Goal: Task Accomplishment & Management: Use online tool/utility

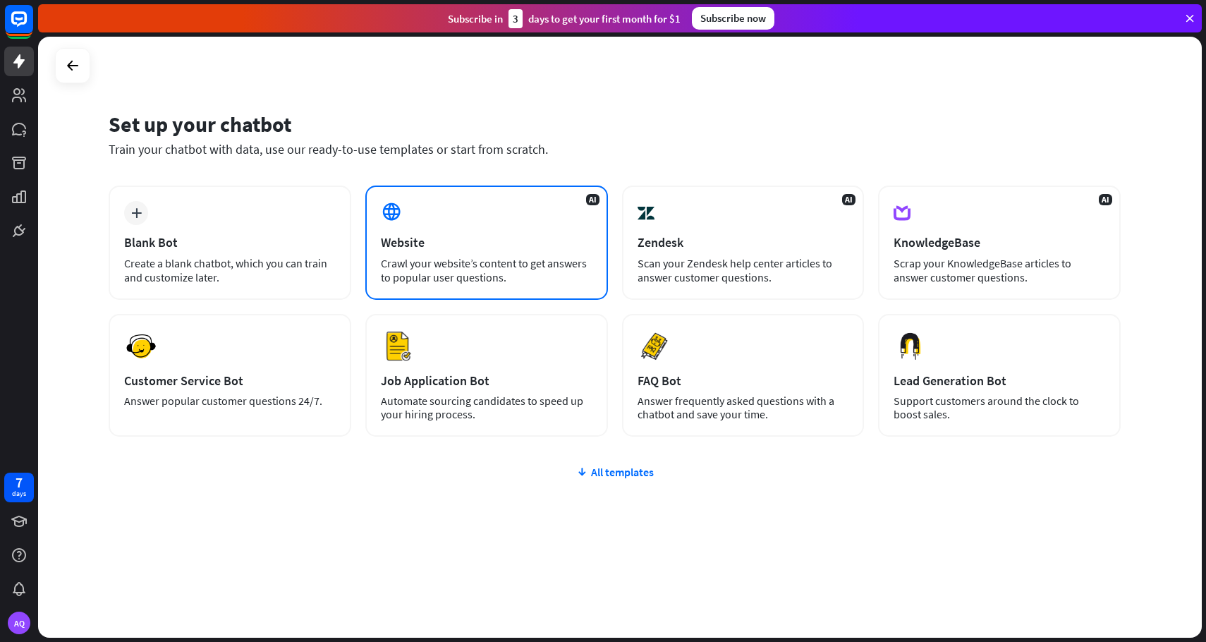
click at [534, 262] on div "Crawl your website’s content to get answers to popular user questions." at bounding box center [486, 270] width 211 height 28
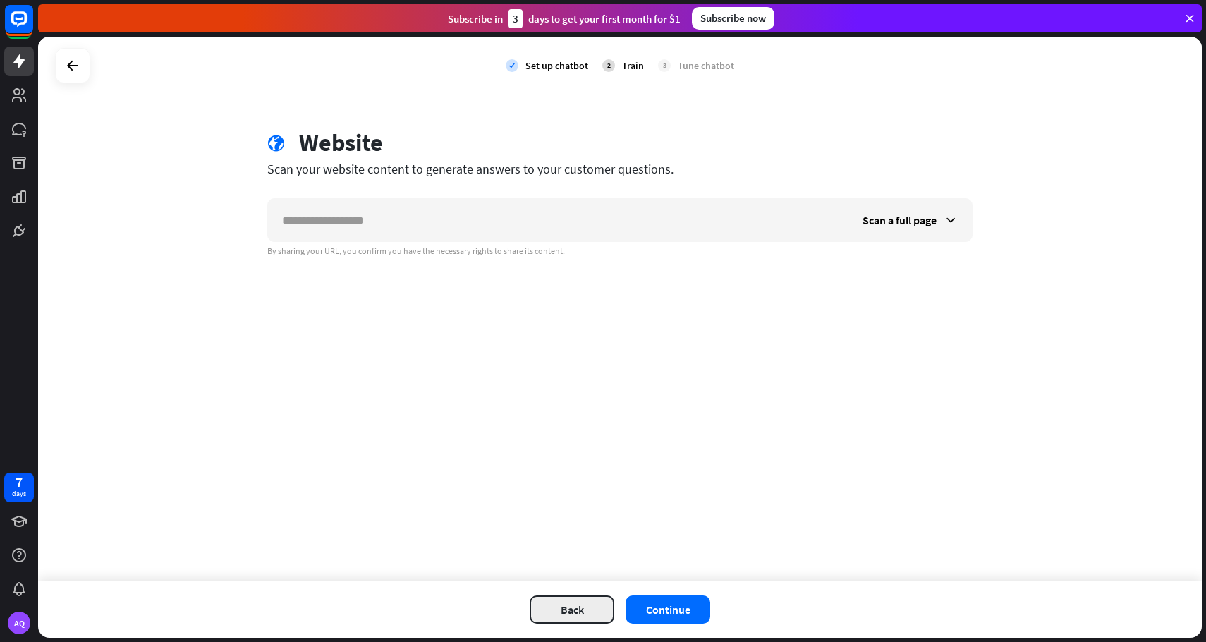
click at [588, 604] on button "Back" at bounding box center [571, 609] width 85 height 28
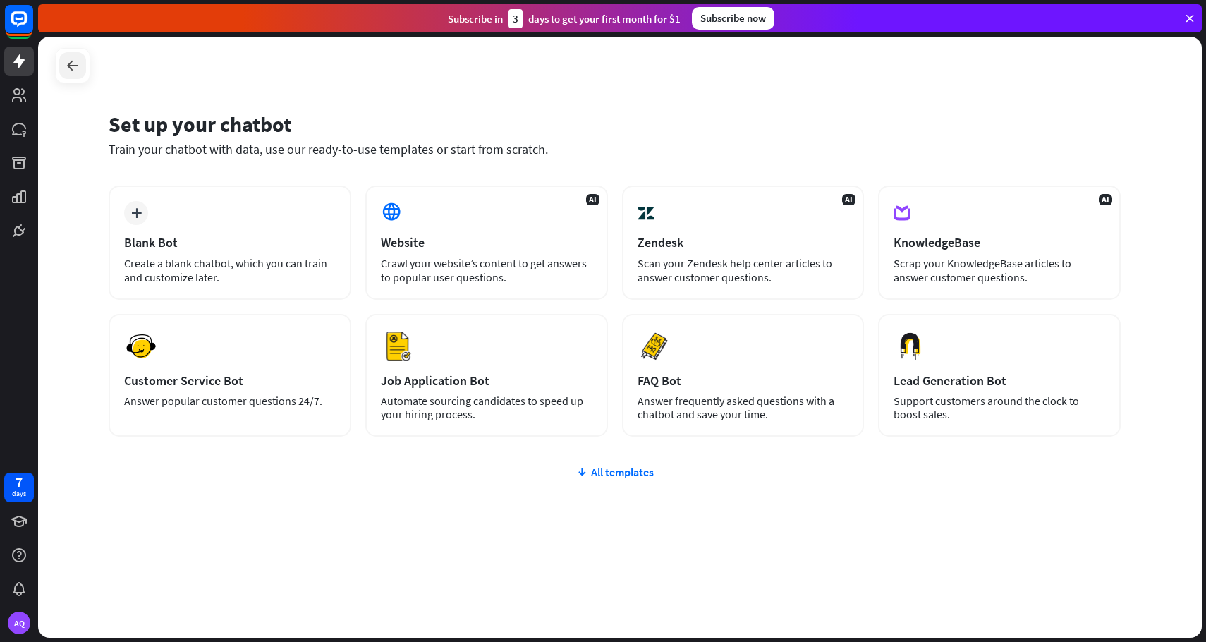
click at [74, 63] on icon at bounding box center [72, 65] width 17 height 17
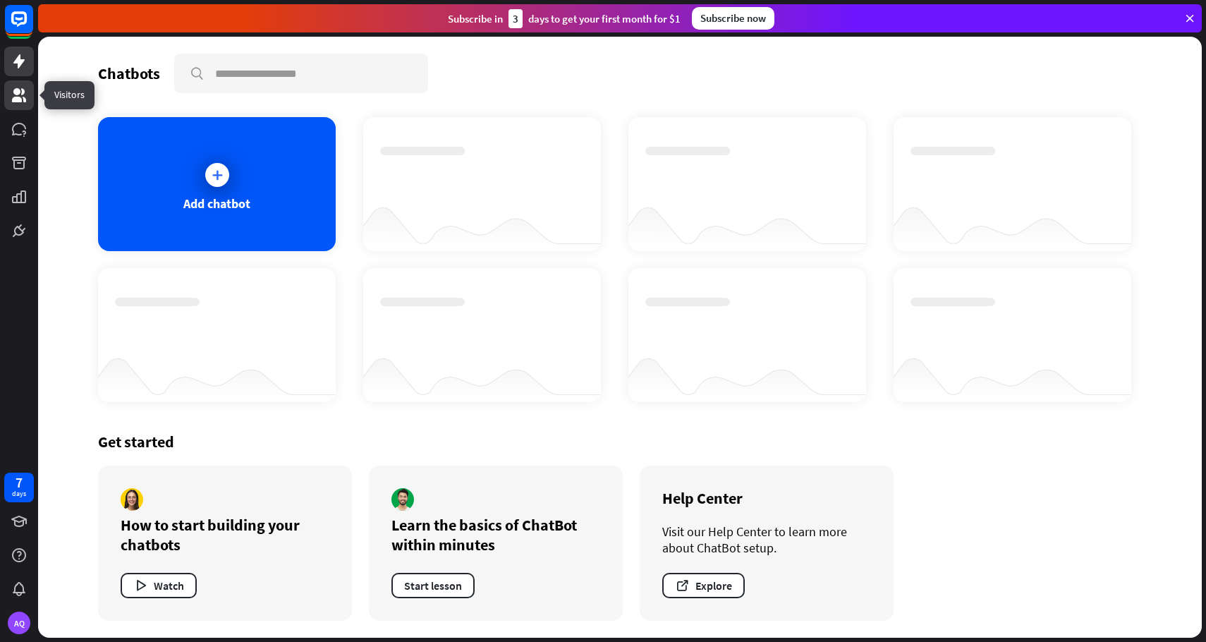
click at [17, 90] on icon at bounding box center [19, 95] width 14 height 14
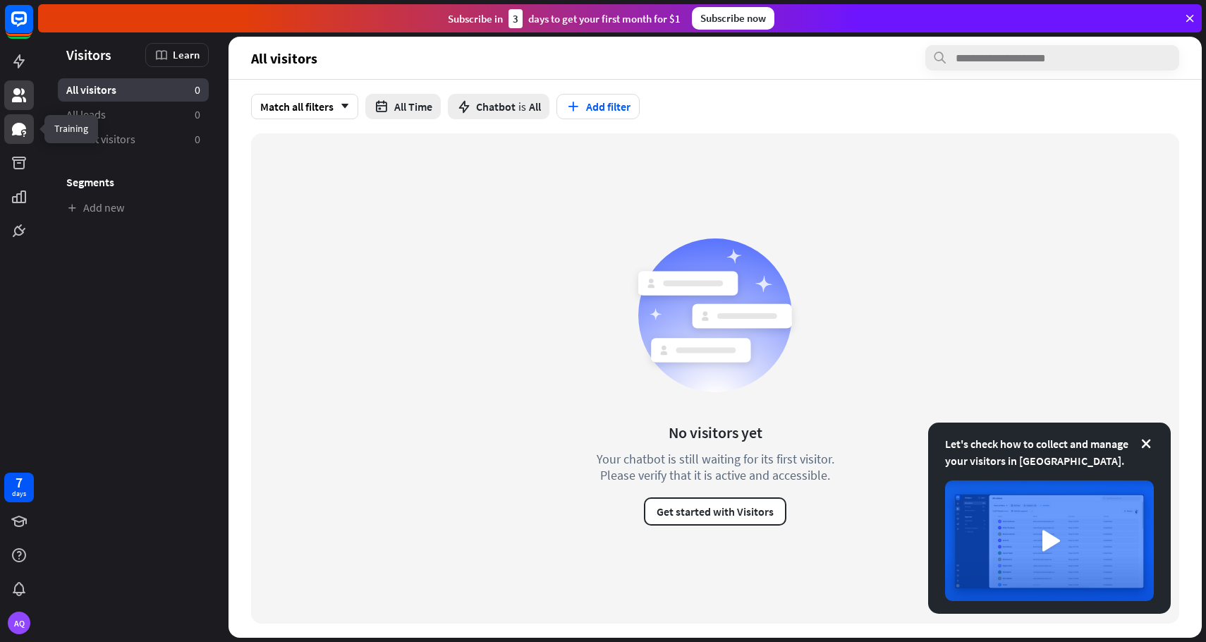
click at [16, 135] on icon at bounding box center [19, 129] width 17 height 17
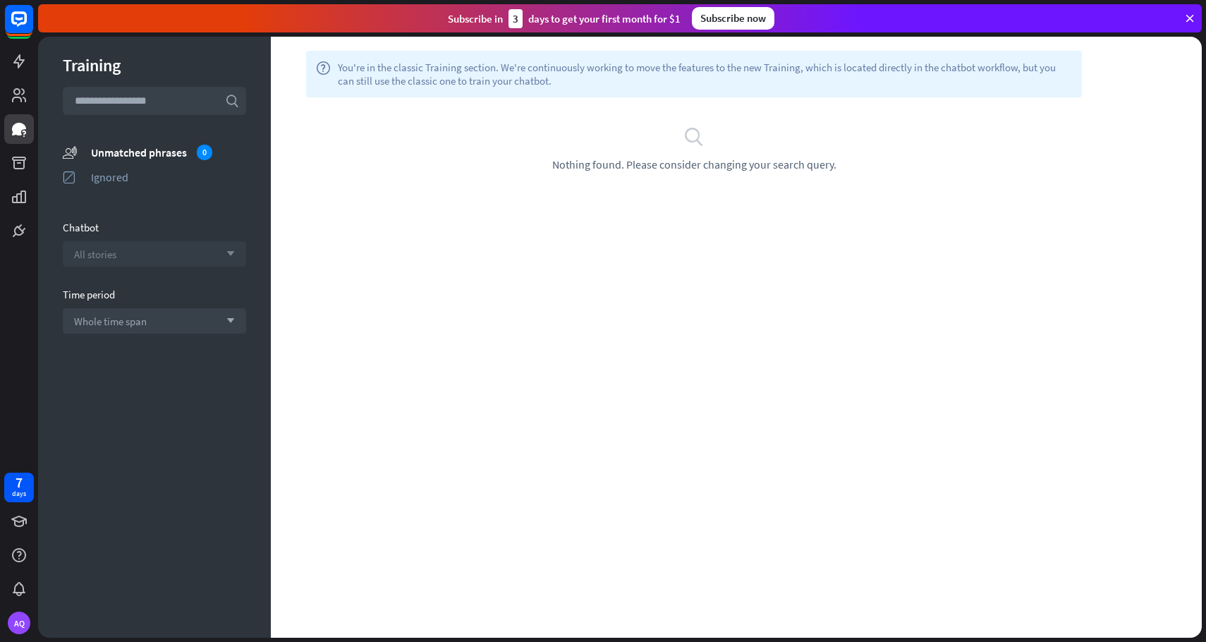
click at [227, 252] on icon "arrow_down" at bounding box center [227, 254] width 16 height 8
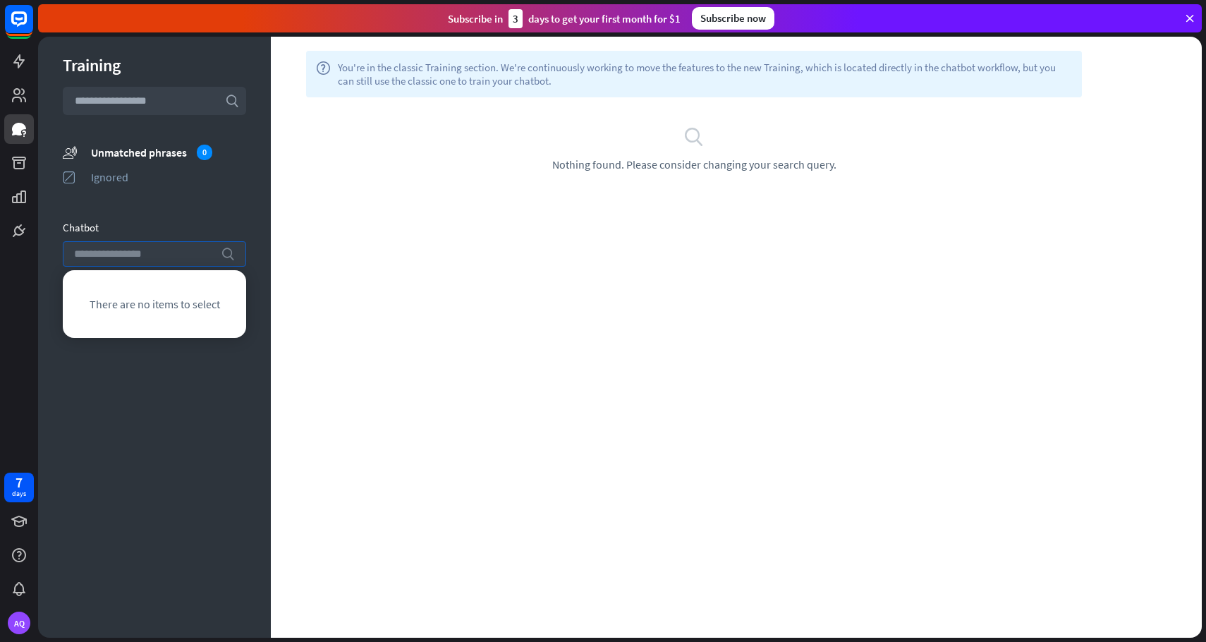
click at [227, 252] on icon "search" at bounding box center [228, 254] width 14 height 14
click at [23, 165] on icon at bounding box center [19, 163] width 14 height 13
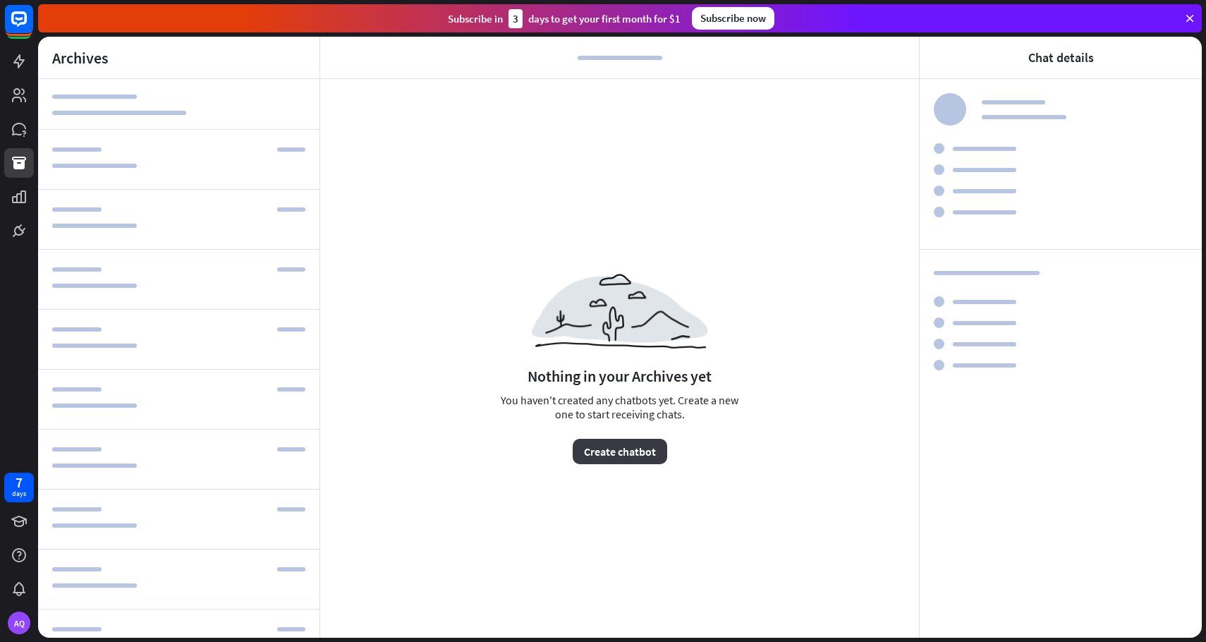
click at [623, 441] on button "Create chatbot" at bounding box center [619, 451] width 94 height 25
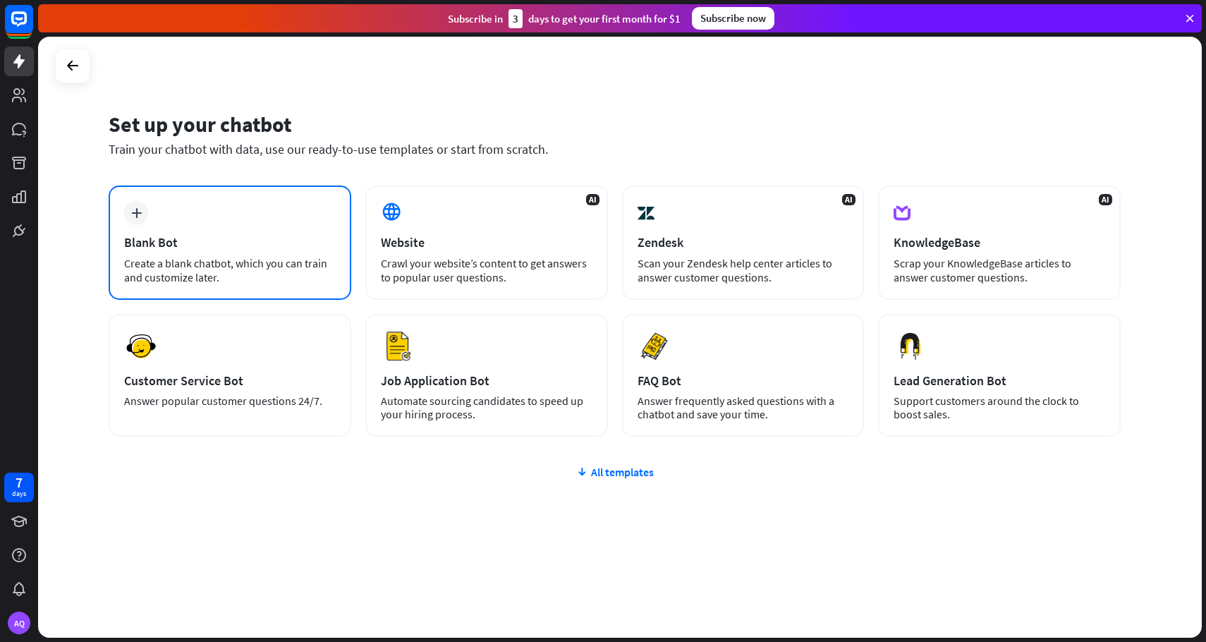
click at [224, 196] on div "plus Blank Bot Create a blank chatbot, which you can train and customize later." at bounding box center [230, 242] width 243 height 114
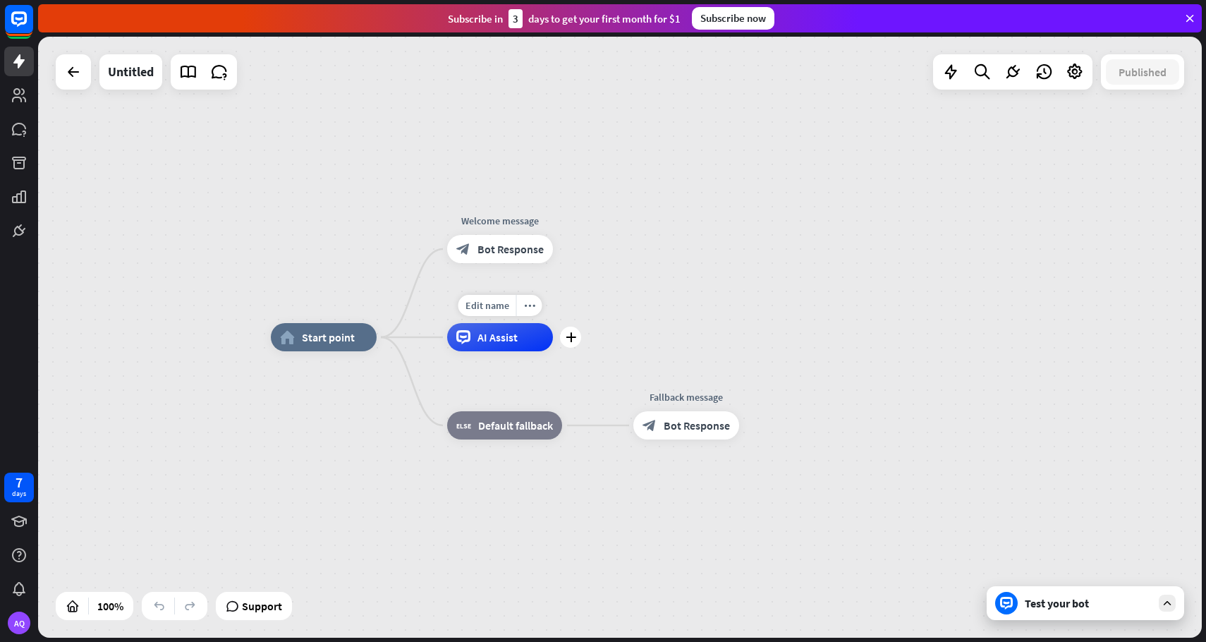
click at [509, 342] on span "AI Assist" at bounding box center [497, 337] width 40 height 14
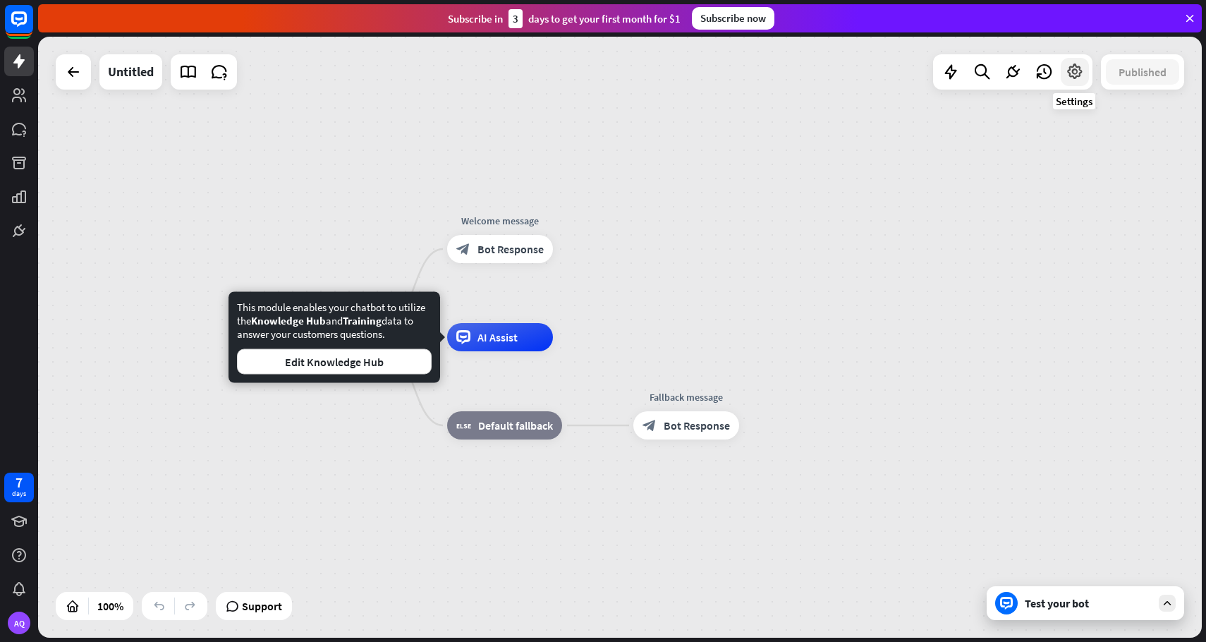
click at [1069, 70] on icon at bounding box center [1074, 72] width 18 height 18
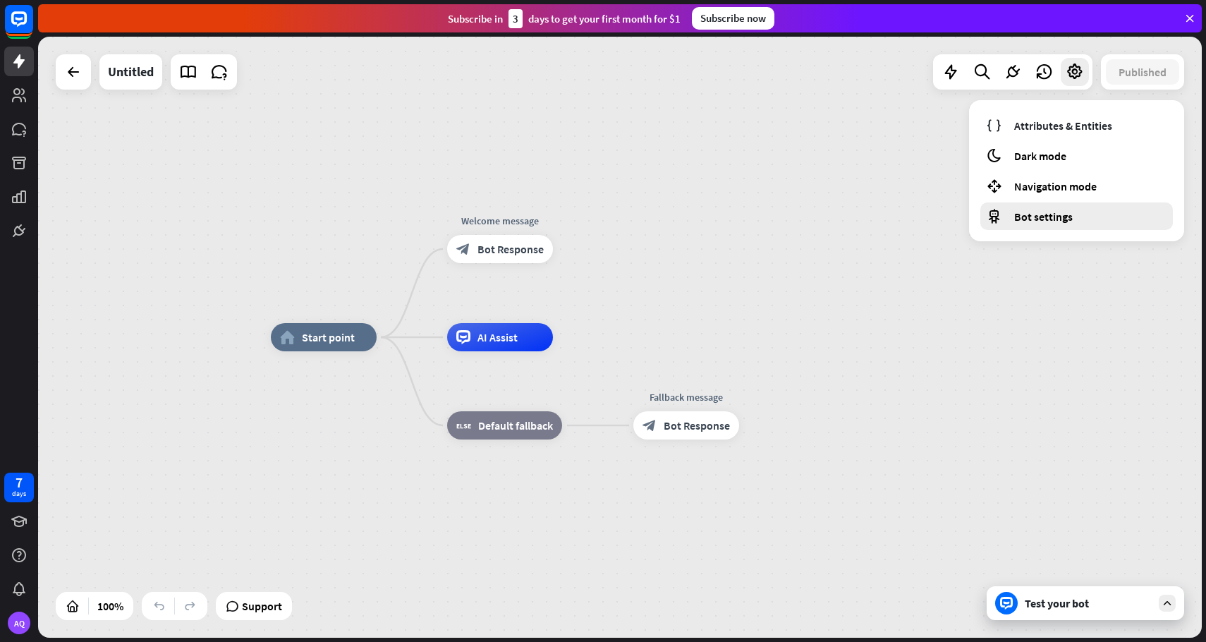
click at [1046, 214] on span "Bot settings" at bounding box center [1043, 216] width 59 height 14
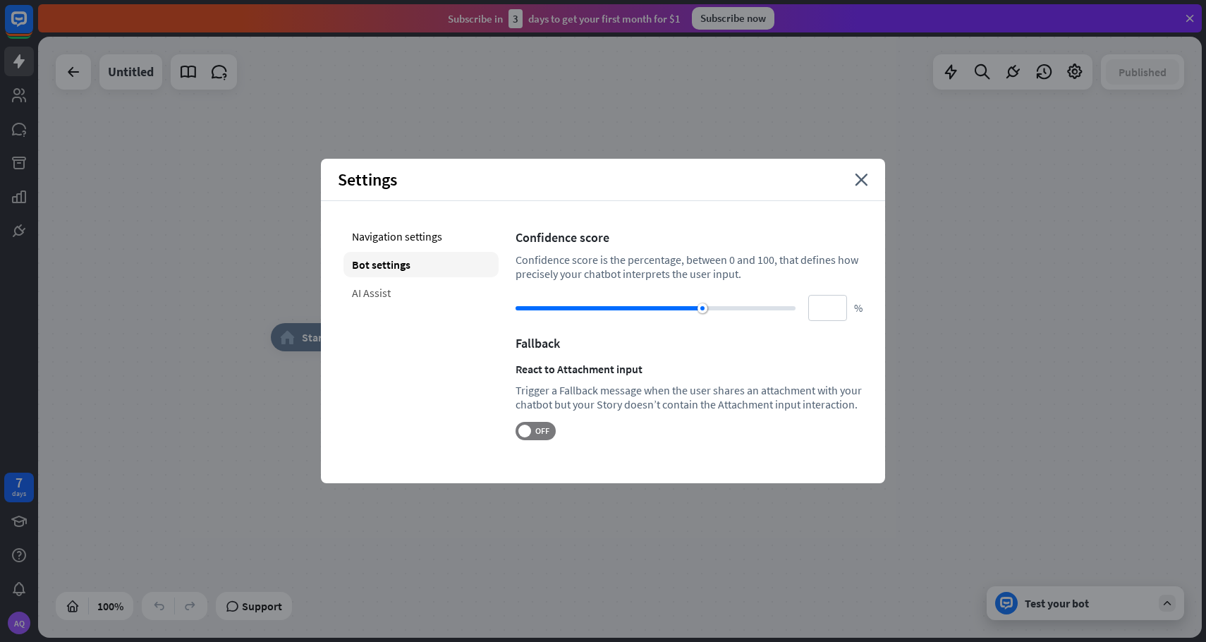
click at [356, 292] on div "AI Assist" at bounding box center [420, 292] width 155 height 25
type input "**"
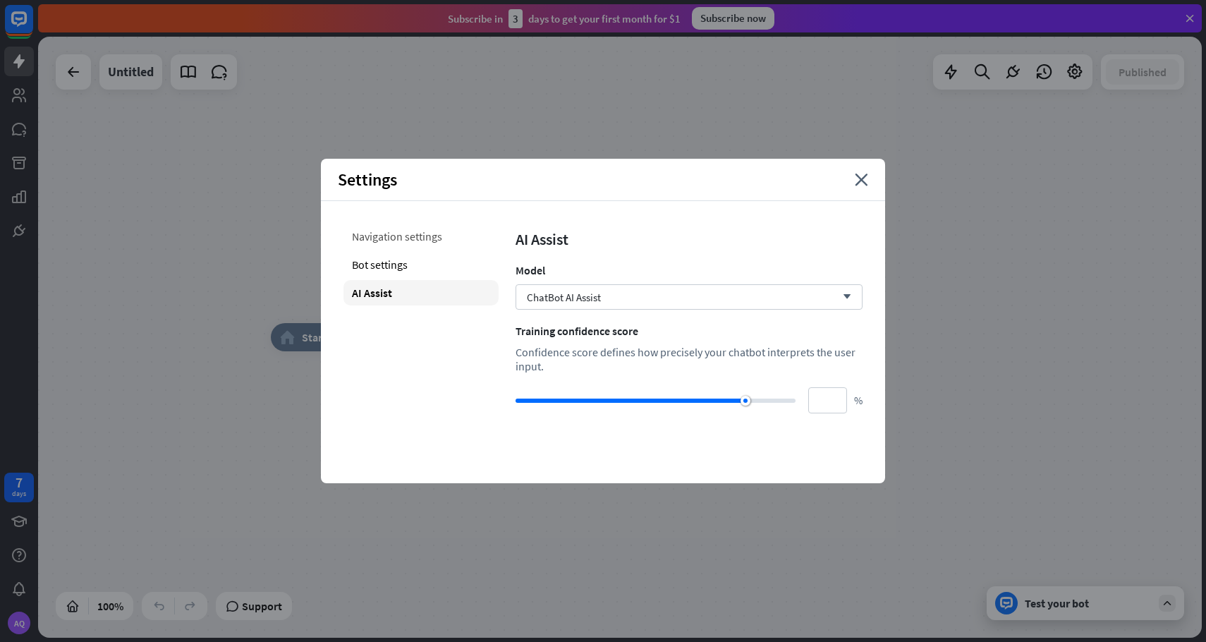
click at [391, 236] on div "Navigation settings" at bounding box center [420, 235] width 155 height 25
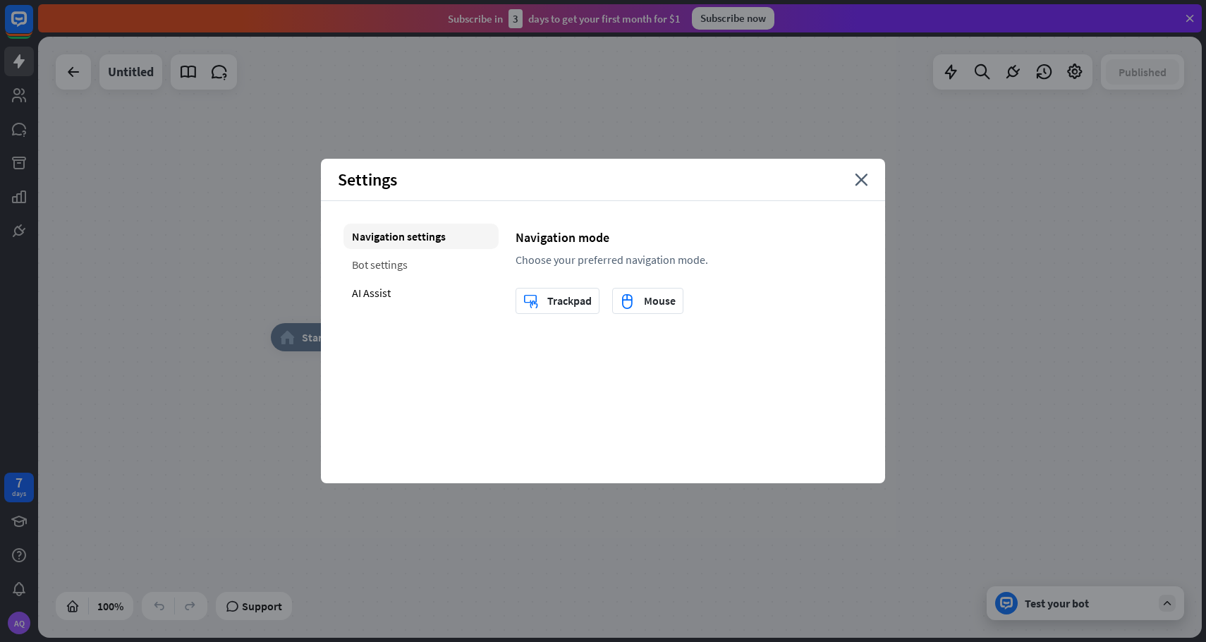
click at [378, 261] on div "Bot settings" at bounding box center [420, 264] width 155 height 25
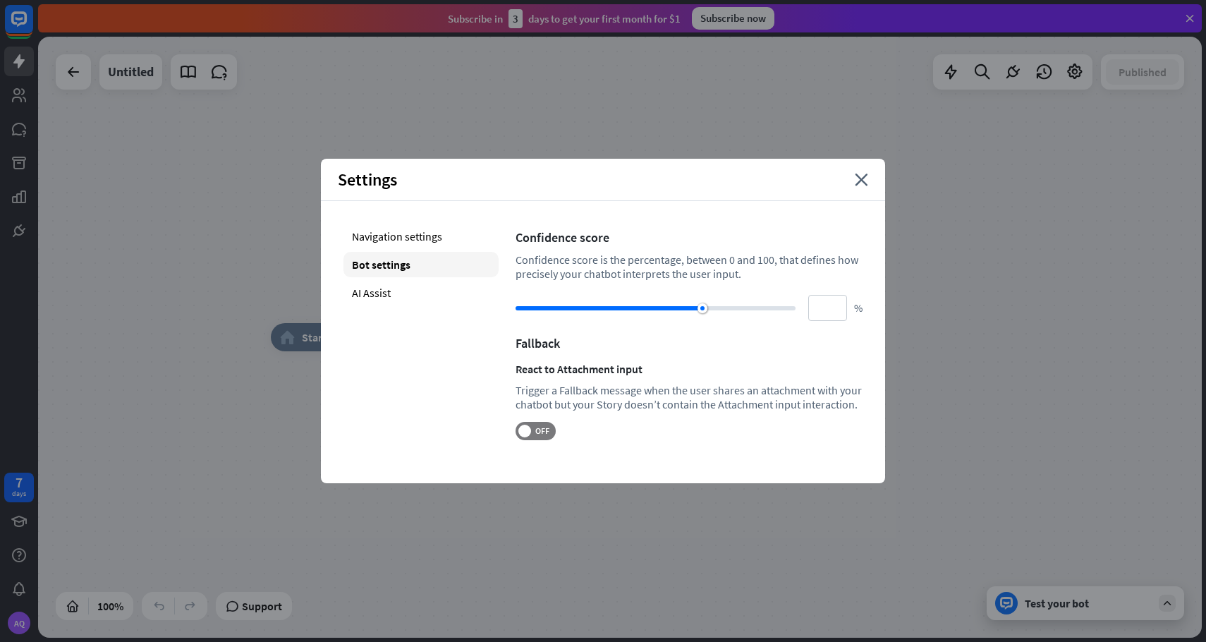
click at [194, 197] on div "home_2 Start point Welcome message block_bot_response Bot Response AI Assist bl…" at bounding box center [619, 337] width 1163 height 601
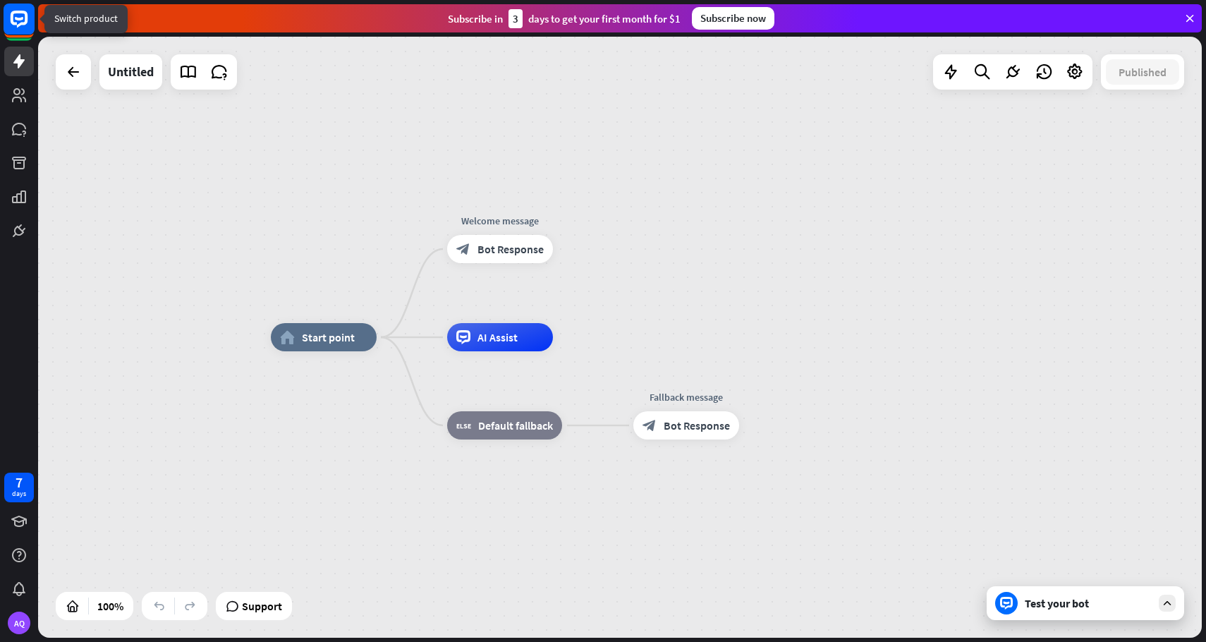
click at [18, 16] on rect at bounding box center [19, 19] width 31 height 31
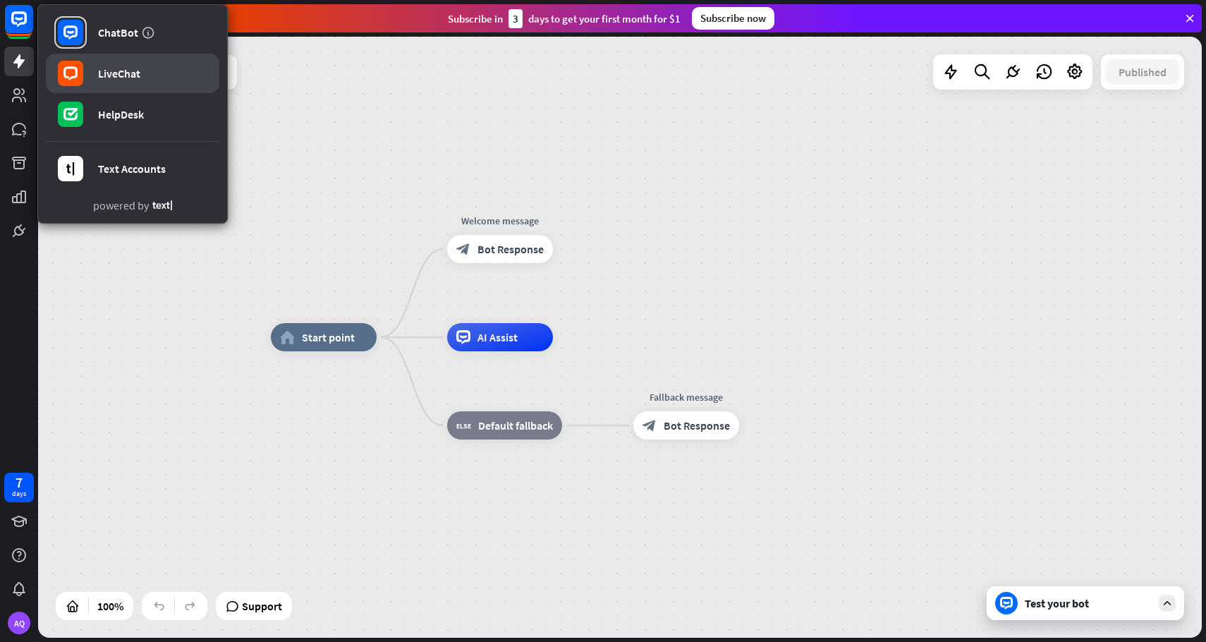
click at [109, 85] on link "LiveChat" at bounding box center [132, 73] width 173 height 39
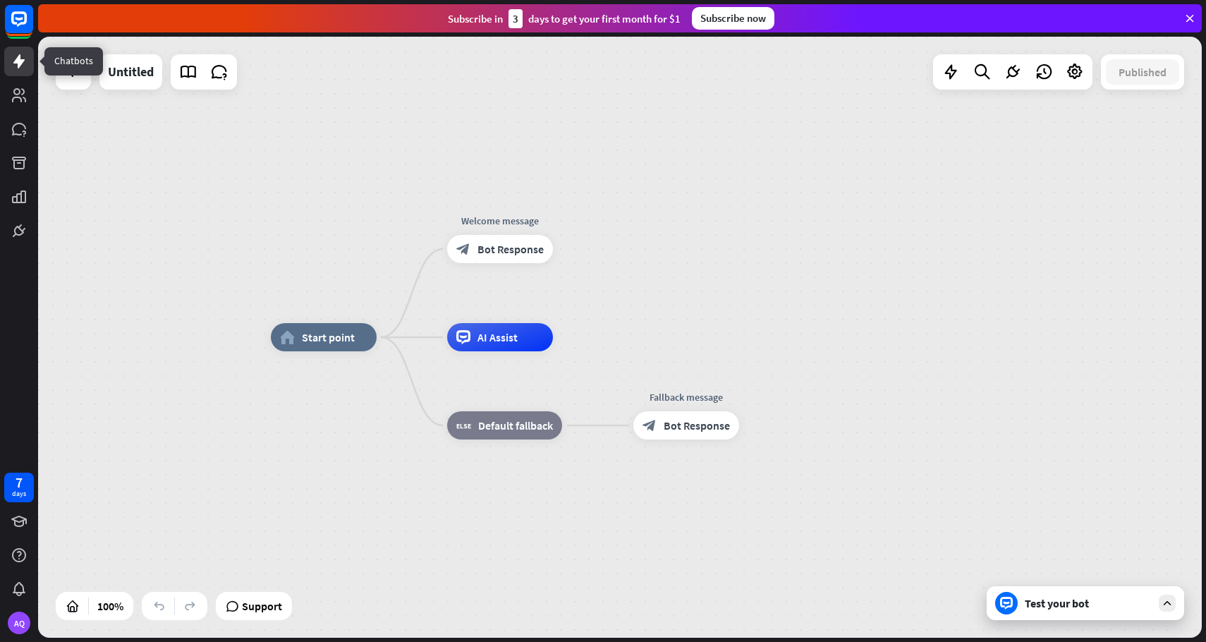
click at [15, 67] on icon at bounding box center [19, 61] width 17 height 17
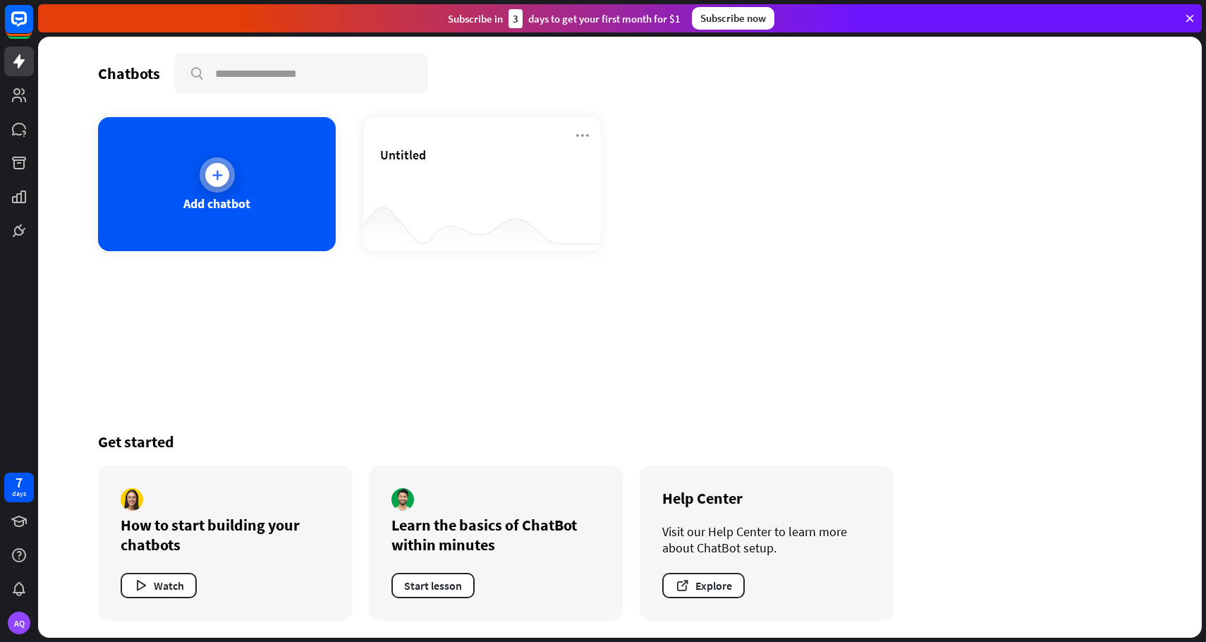
click at [200, 180] on div at bounding box center [217, 174] width 35 height 35
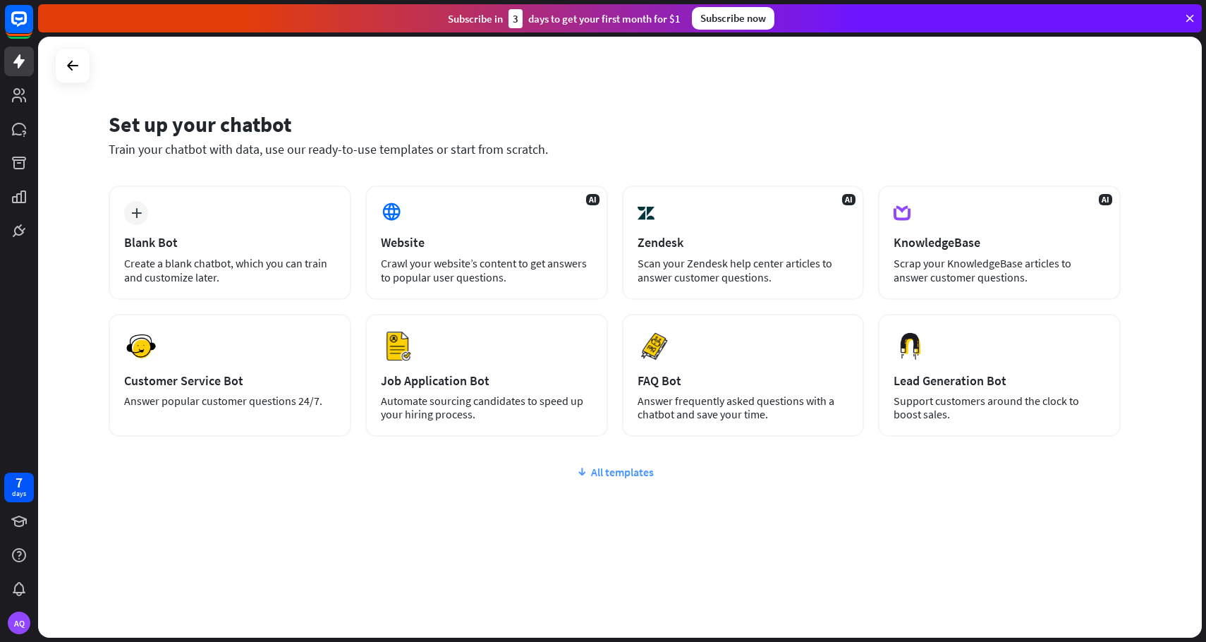
click at [629, 465] on div "All templates" at bounding box center [615, 472] width 1012 height 14
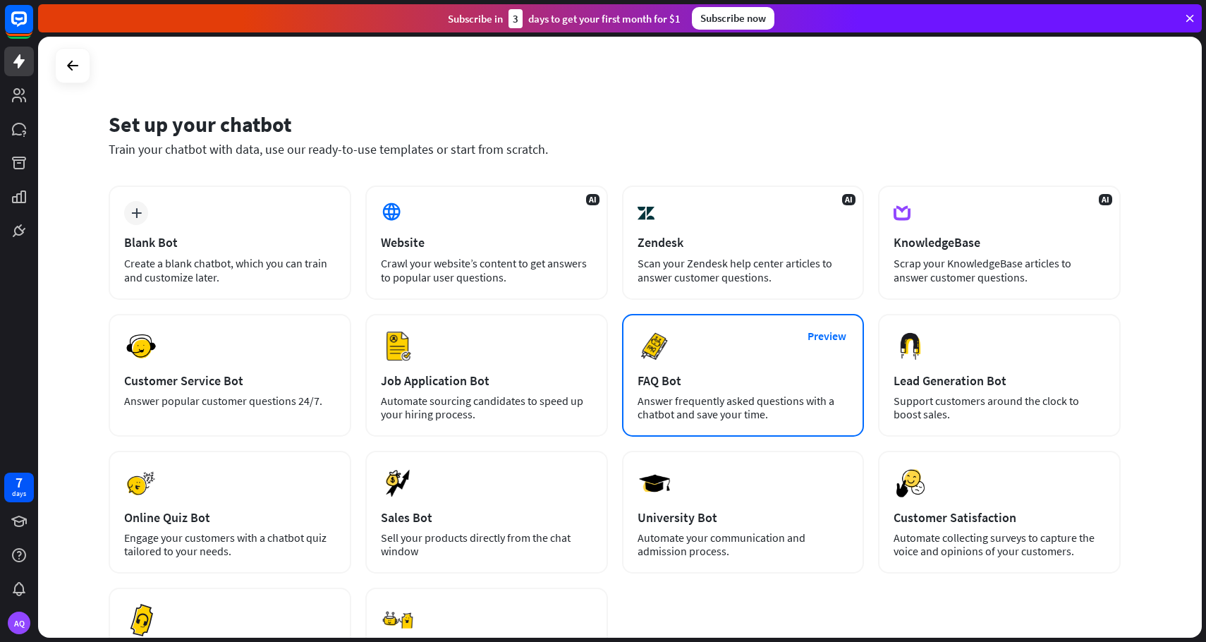
click at [701, 350] on div "Preview FAQ Bot [PERSON_NAME] frequently asked questions with a chatbot and sav…" at bounding box center [743, 375] width 243 height 123
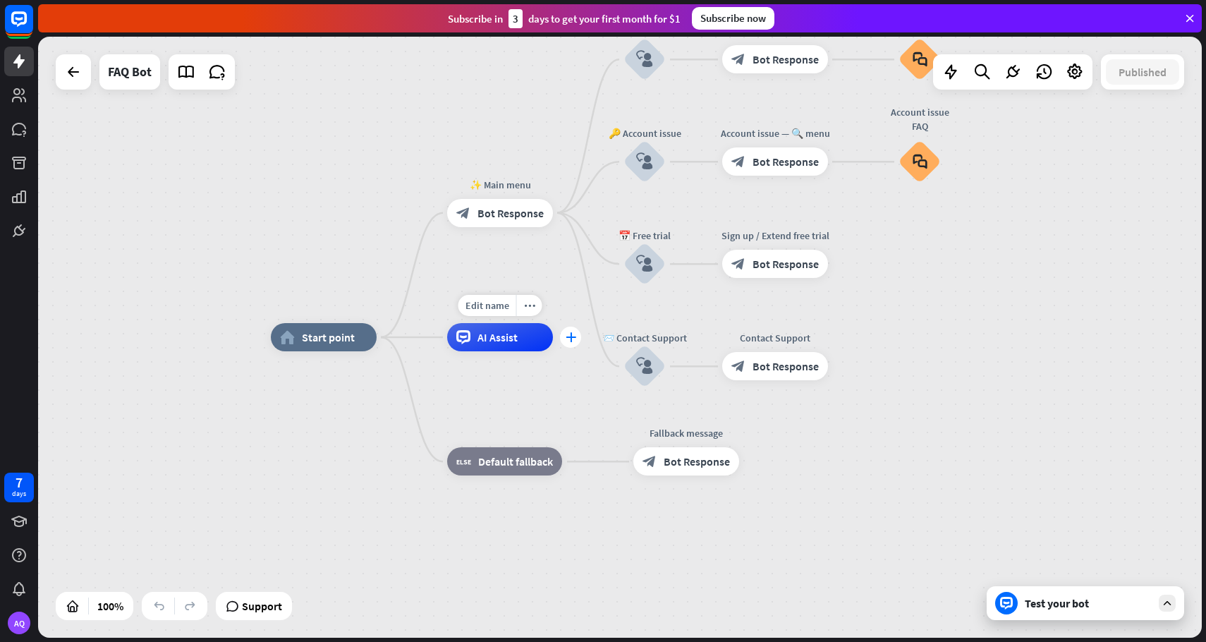
click at [563, 342] on div "plus" at bounding box center [570, 336] width 21 height 21
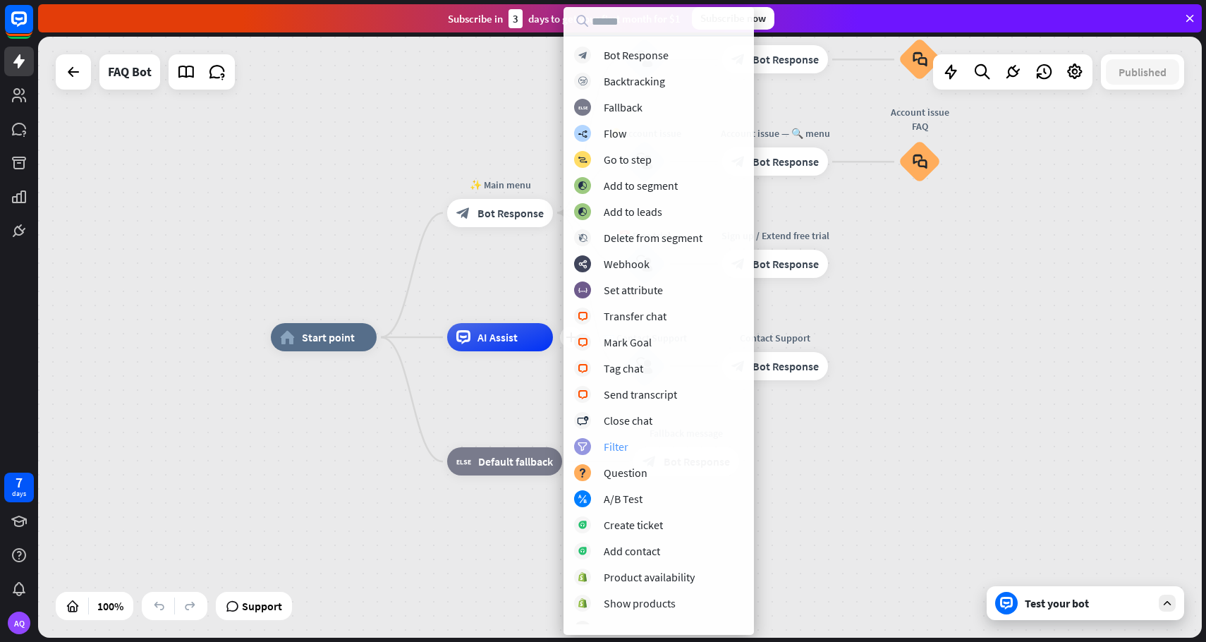
click at [624, 450] on div "Filter" at bounding box center [615, 446] width 25 height 14
